Goal: Task Accomplishment & Management: Use online tool/utility

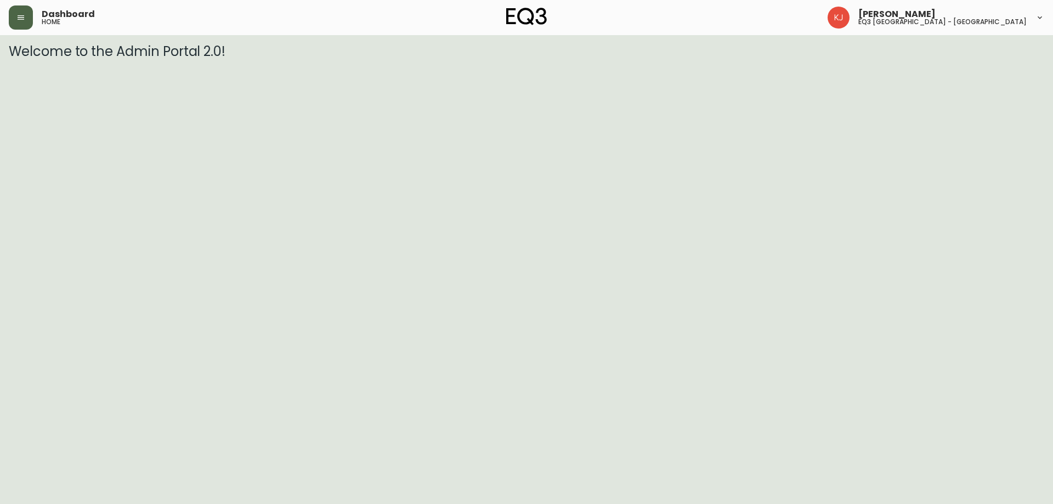
click at [15, 21] on button "button" at bounding box center [21, 17] width 24 height 24
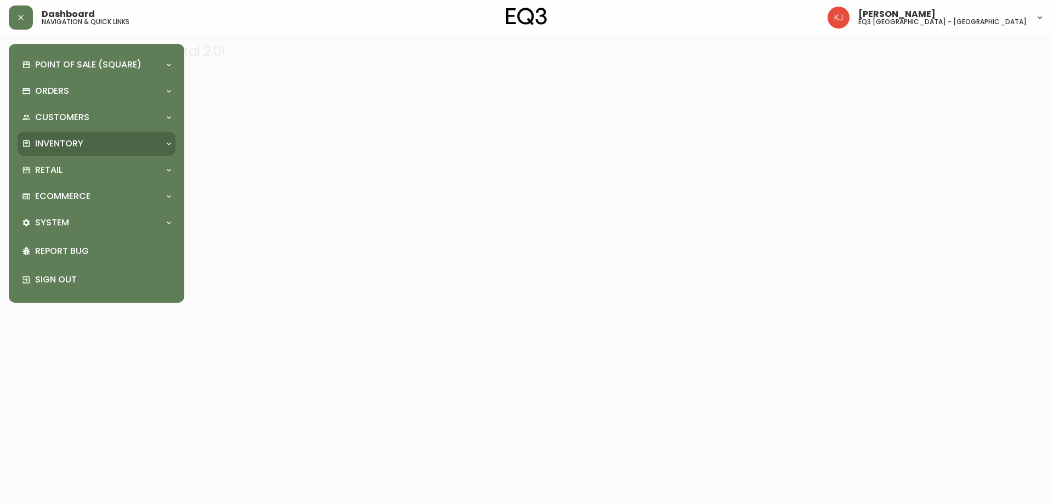
click at [76, 140] on p "Inventory" at bounding box center [59, 144] width 48 height 12
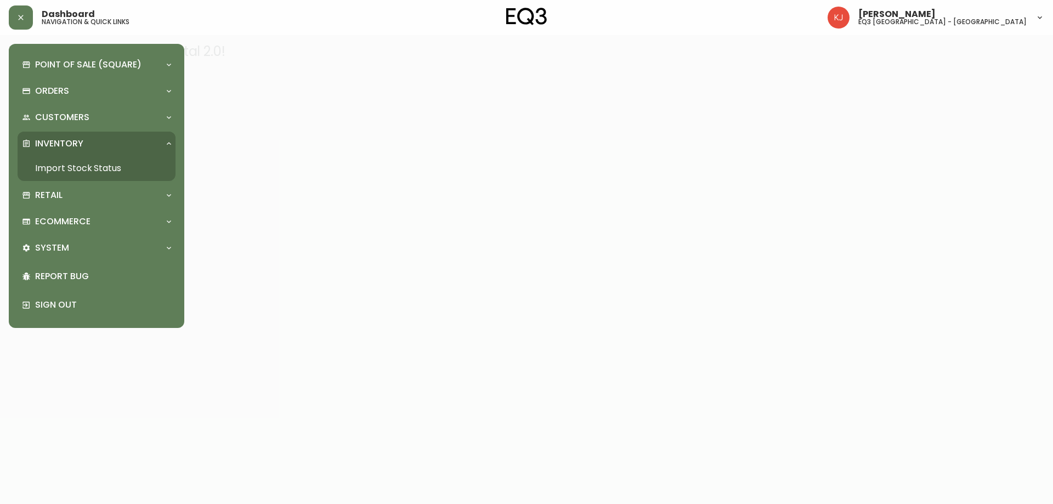
click at [104, 164] on link "Import Stock Status" at bounding box center [97, 168] width 158 height 25
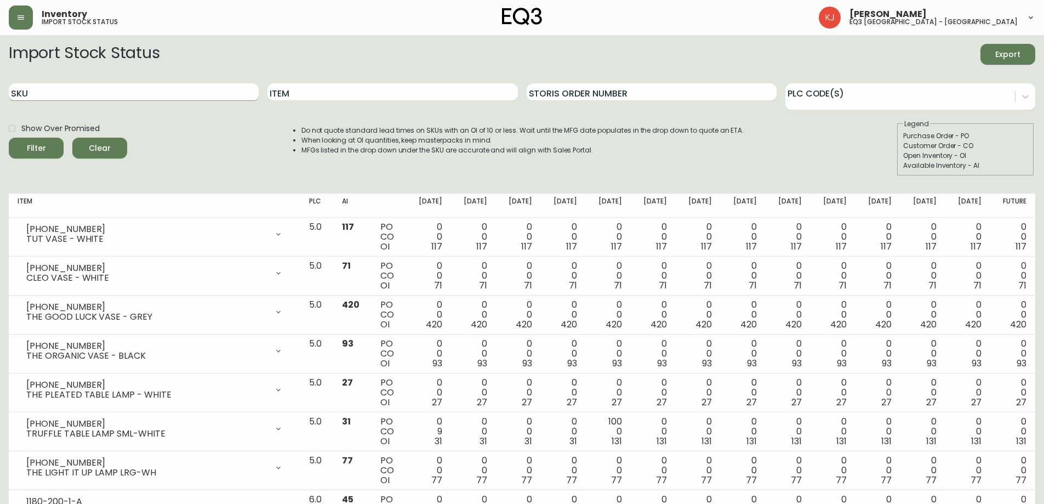
click at [115, 93] on input "SKU" at bounding box center [134, 92] width 250 height 18
paste input "[PHONE_NUMBER]"
type input "[PHONE_NUMBER]"
click at [9, 138] on button "Filter" at bounding box center [36, 148] width 55 height 21
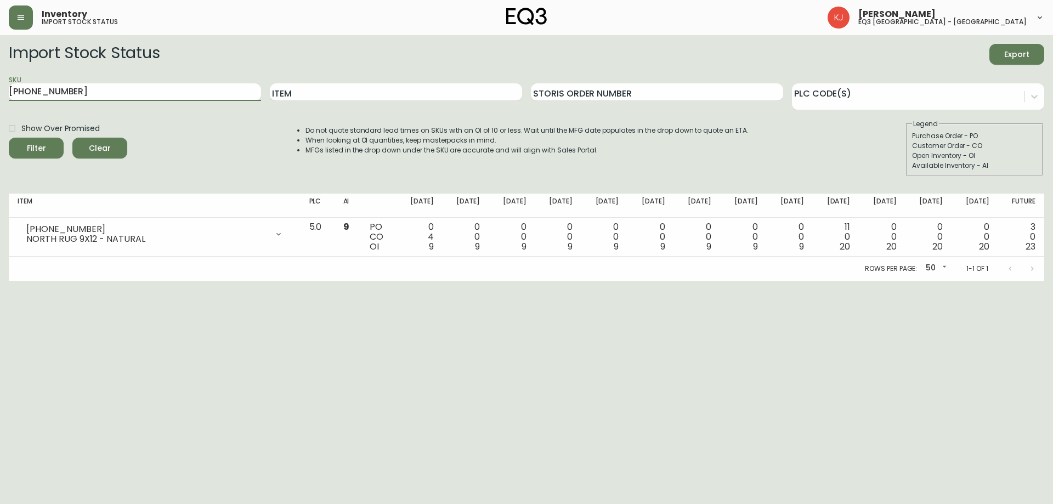
drag, startPoint x: 153, startPoint y: 96, endPoint x: 0, endPoint y: 82, distance: 154.2
click at [0, 84] on main "Import Stock Status Export SKU [PHONE_NUMBER] Item Storis Order Number PLC Code…" at bounding box center [526, 158] width 1053 height 246
paste input "7220-104-13-B"
click at [9, 138] on button "Filter" at bounding box center [36, 148] width 55 height 21
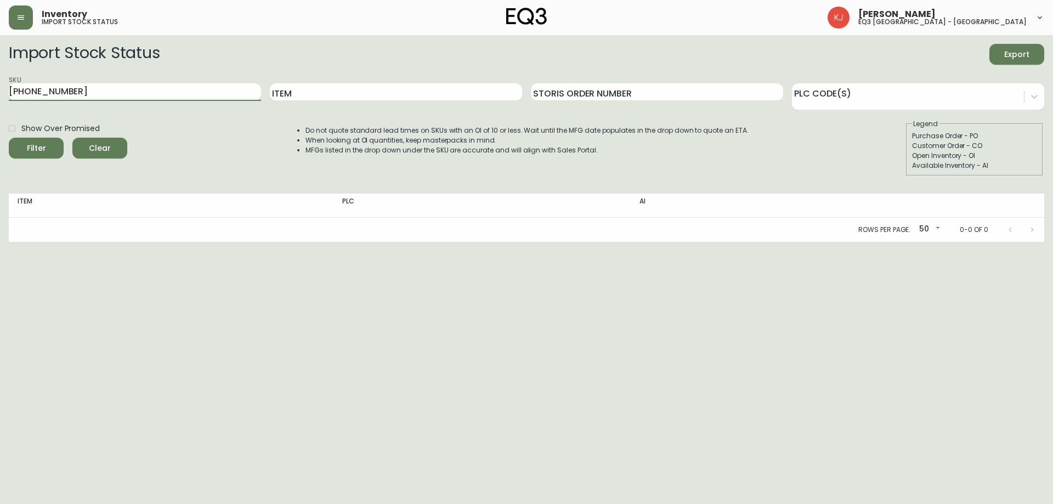
type input "[PHONE_NUMBER]"
click at [9, 138] on button "Filter" at bounding box center [36, 148] width 55 height 21
drag, startPoint x: 77, startPoint y: 88, endPoint x: 0, endPoint y: 85, distance: 77.4
click at [0, 85] on main "Import Stock Status Export SKU [PHONE_NUMBER] Item Storis Order Number PLC Code…" at bounding box center [526, 138] width 1053 height 207
paste input "7220-300-5-A"
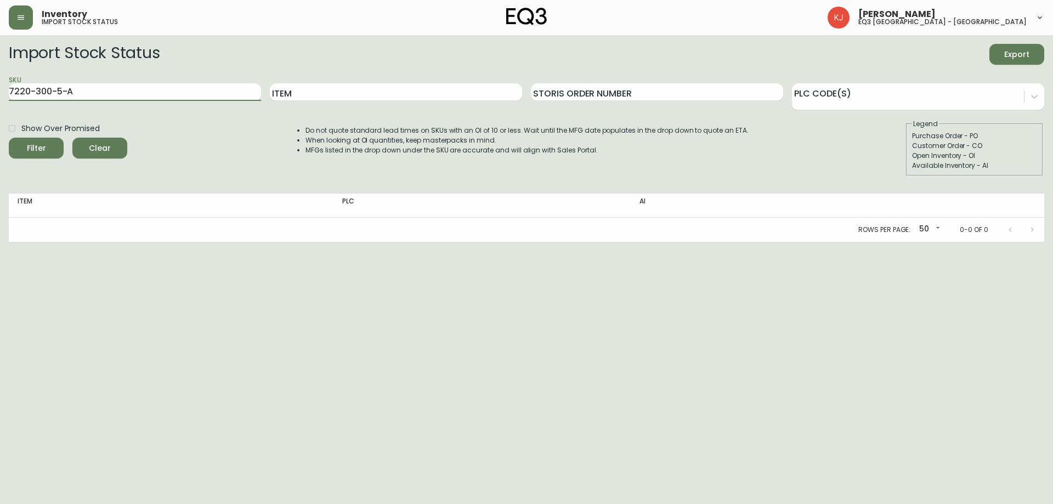
type input "7220-300-5-A"
click at [9, 138] on button "Filter" at bounding box center [36, 148] width 55 height 21
